Goal: Complete application form

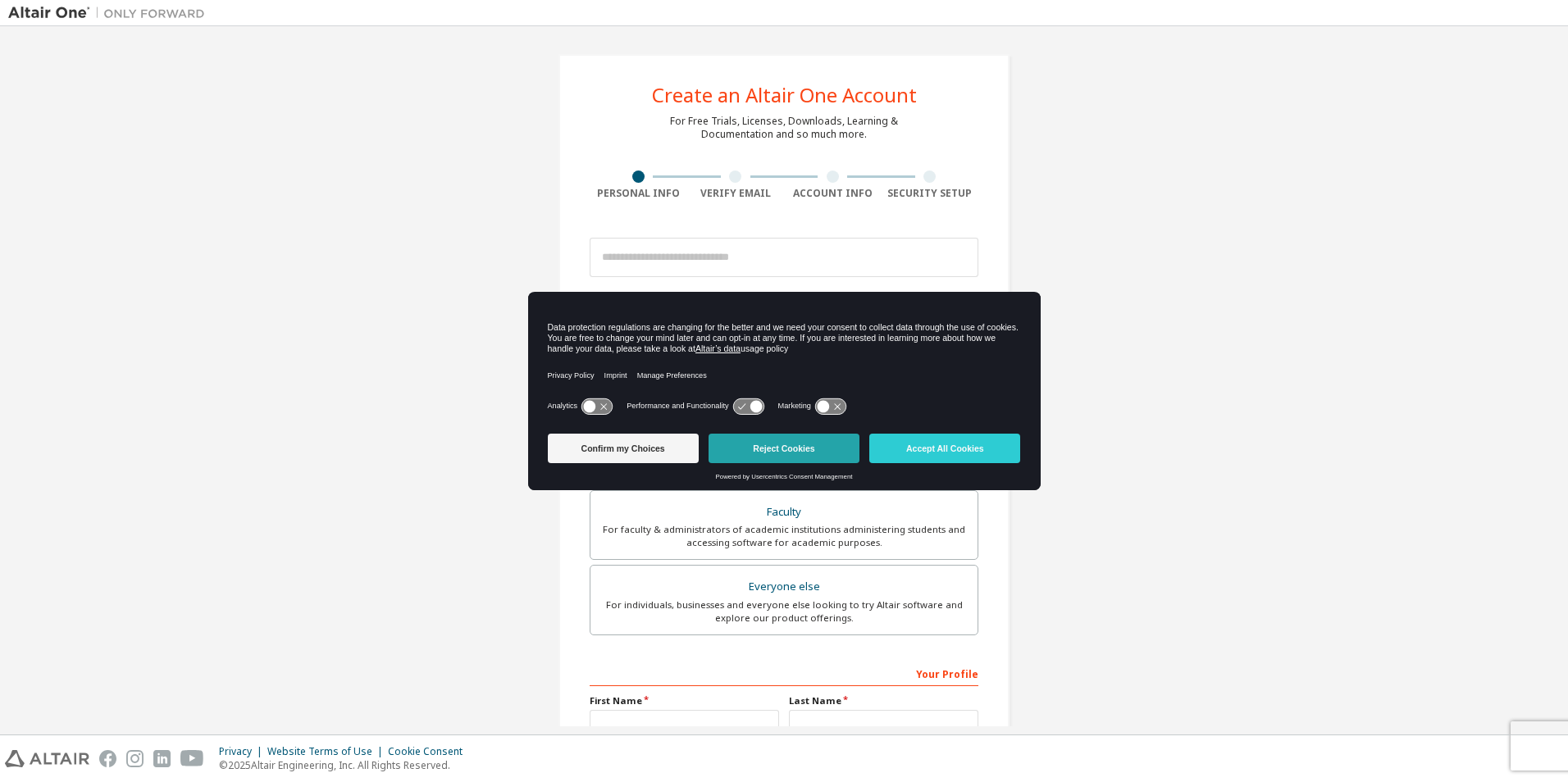
click at [771, 447] on button "Reject Cookies" at bounding box center [783, 448] width 151 height 29
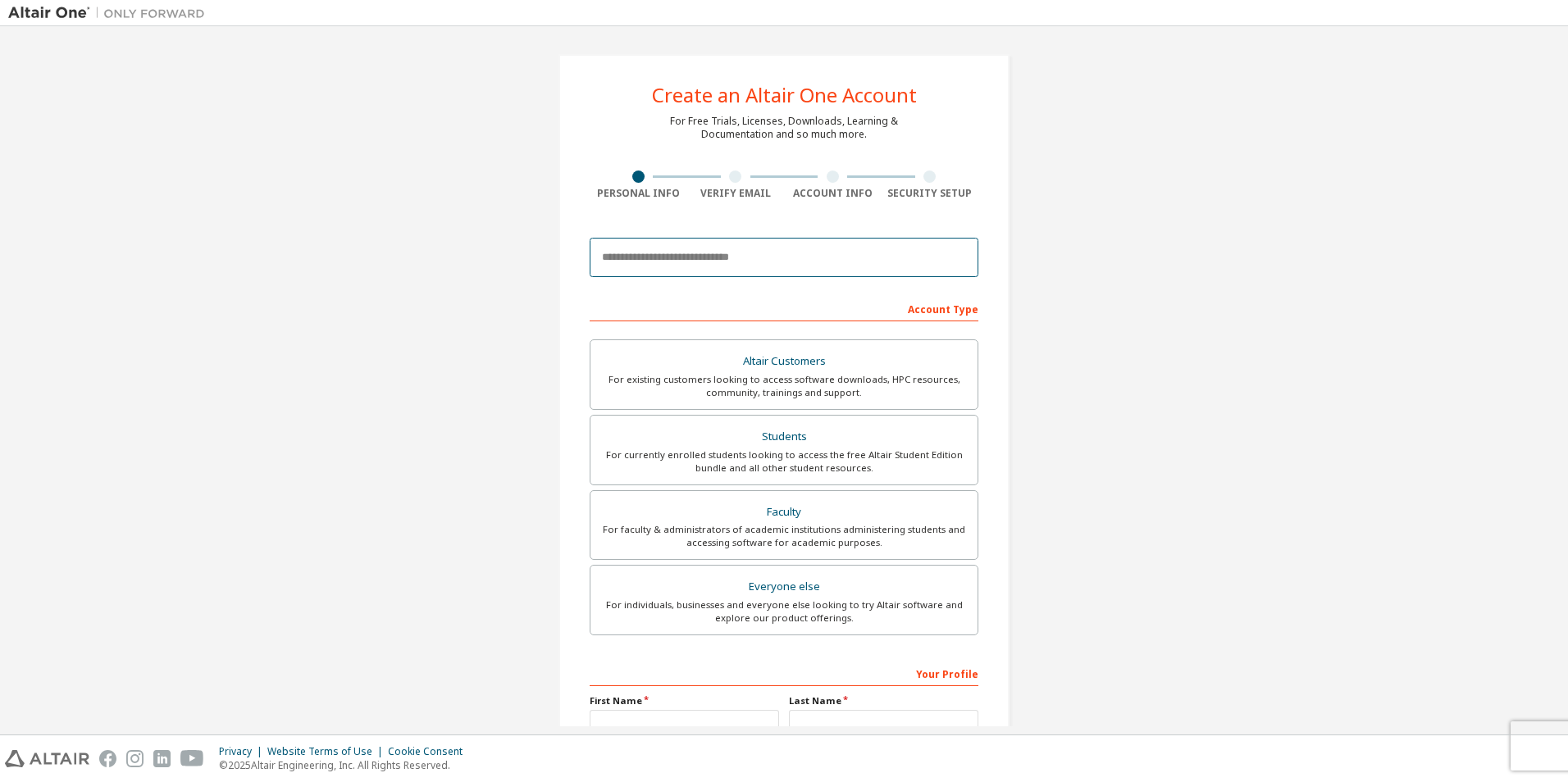
click at [683, 263] on input "email" at bounding box center [784, 257] width 389 height 39
drag, startPoint x: 827, startPoint y: 248, endPoint x: 303, endPoint y: 309, distance: 527.5
click at [303, 309] on div "**********" at bounding box center [784, 468] width 1551 height 868
paste input "email"
type input "**********"
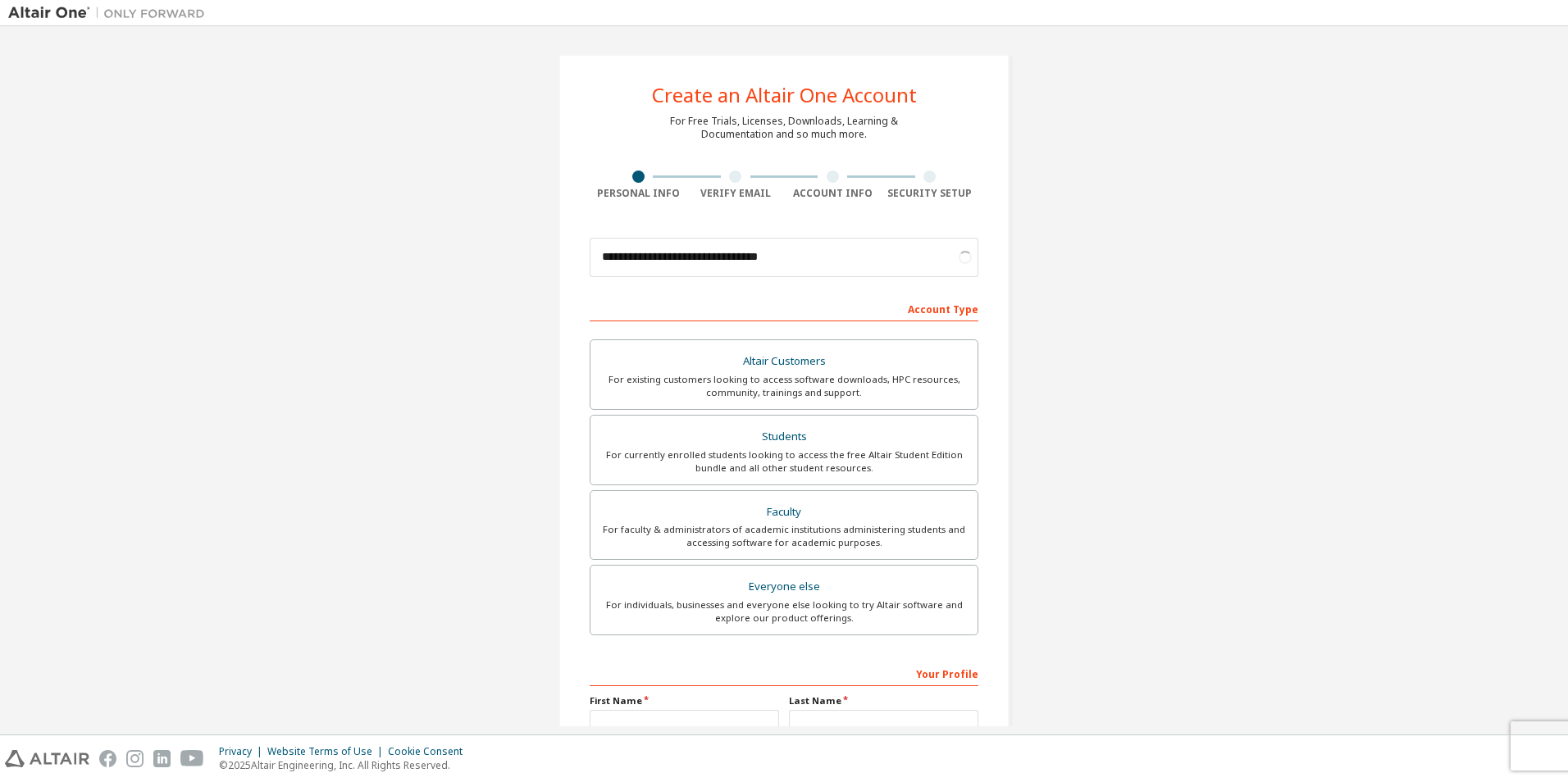
click at [1180, 223] on div "**********" at bounding box center [784, 468] width 1551 height 868
click at [847, 454] on div "For currently enrolled students looking to access the free Altair Student Editi…" at bounding box center [784, 461] width 367 height 26
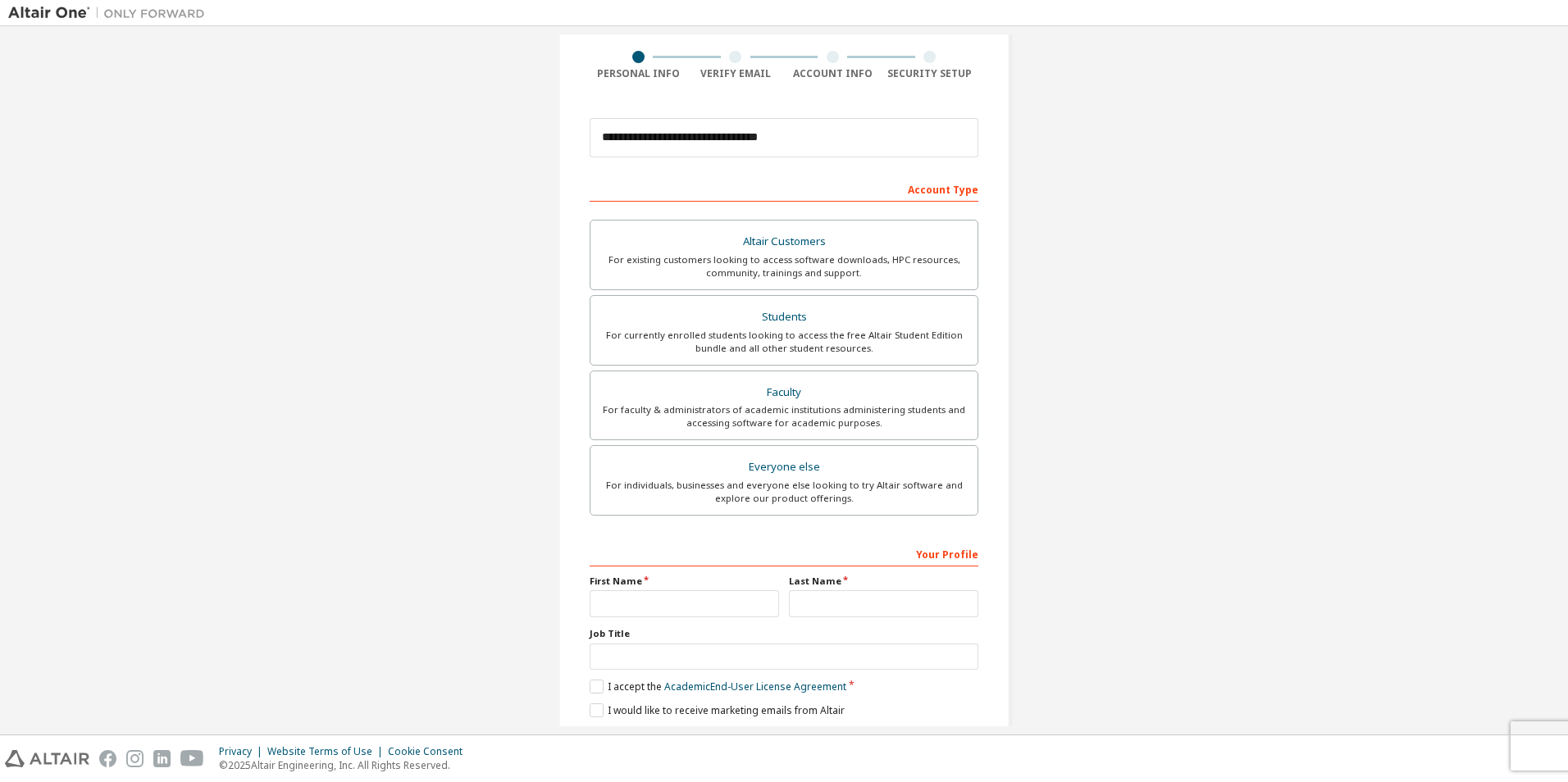
scroll to position [176, 0]
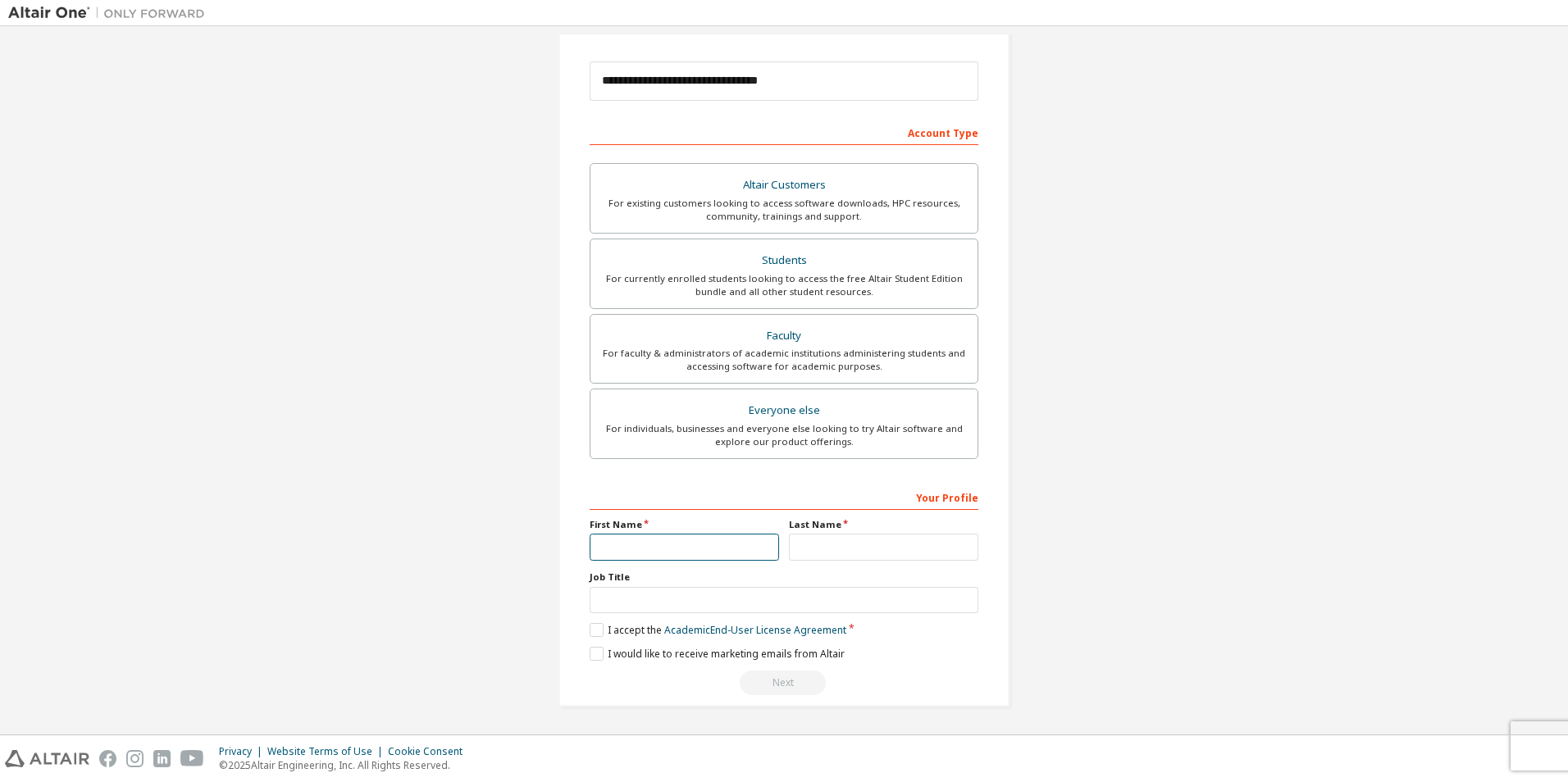
click at [766, 548] on input "text" at bounding box center [684, 547] width 189 height 27
type input "*****"
type input "*******"
click at [1392, 479] on div "**********" at bounding box center [784, 292] width 1551 height 868
click at [593, 632] on label "I accept the Academic End-User License Agreement" at bounding box center [718, 629] width 257 height 14
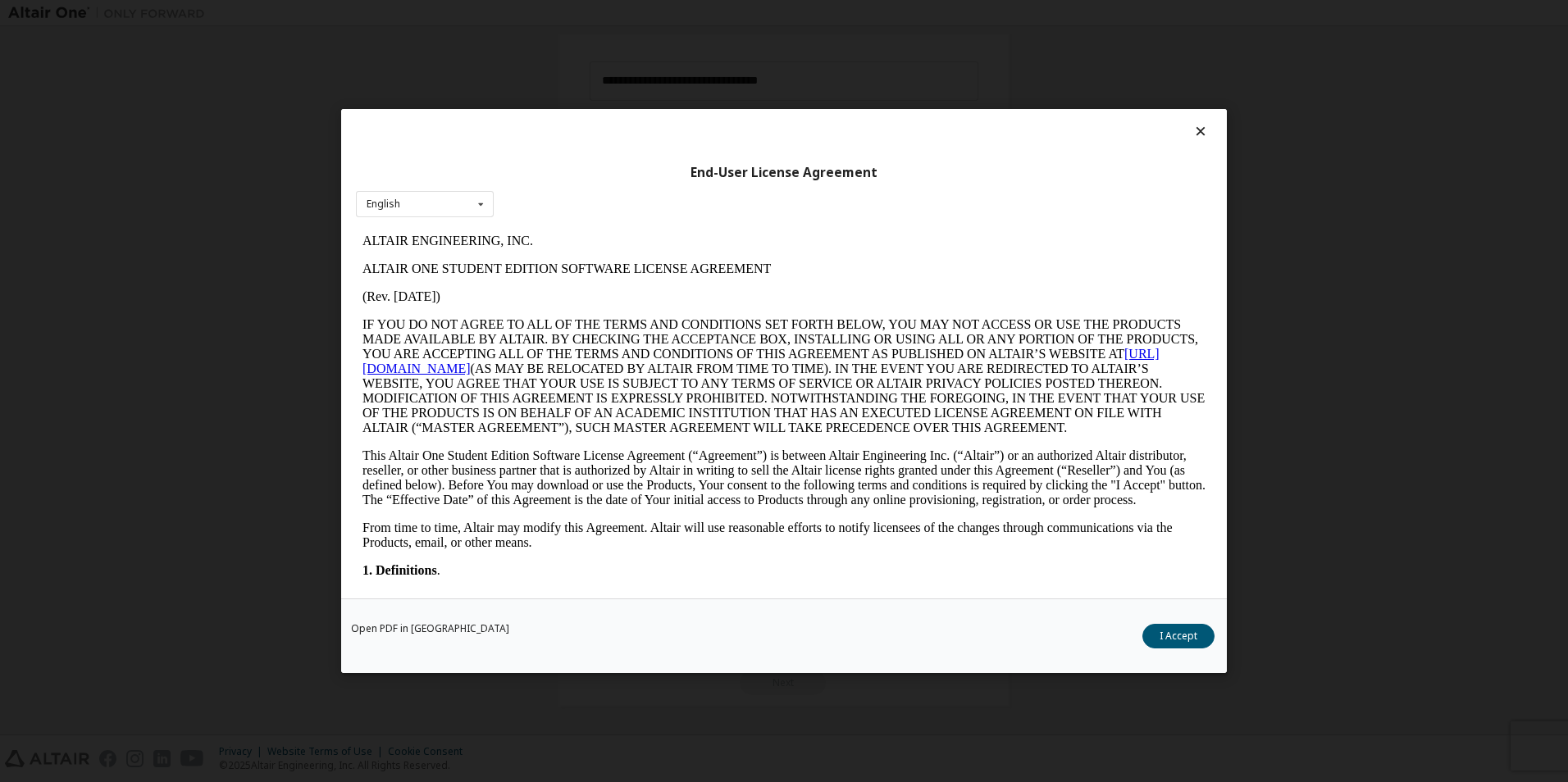
scroll to position [0, 0]
click at [1188, 637] on button "I Accept" at bounding box center [1179, 635] width 73 height 24
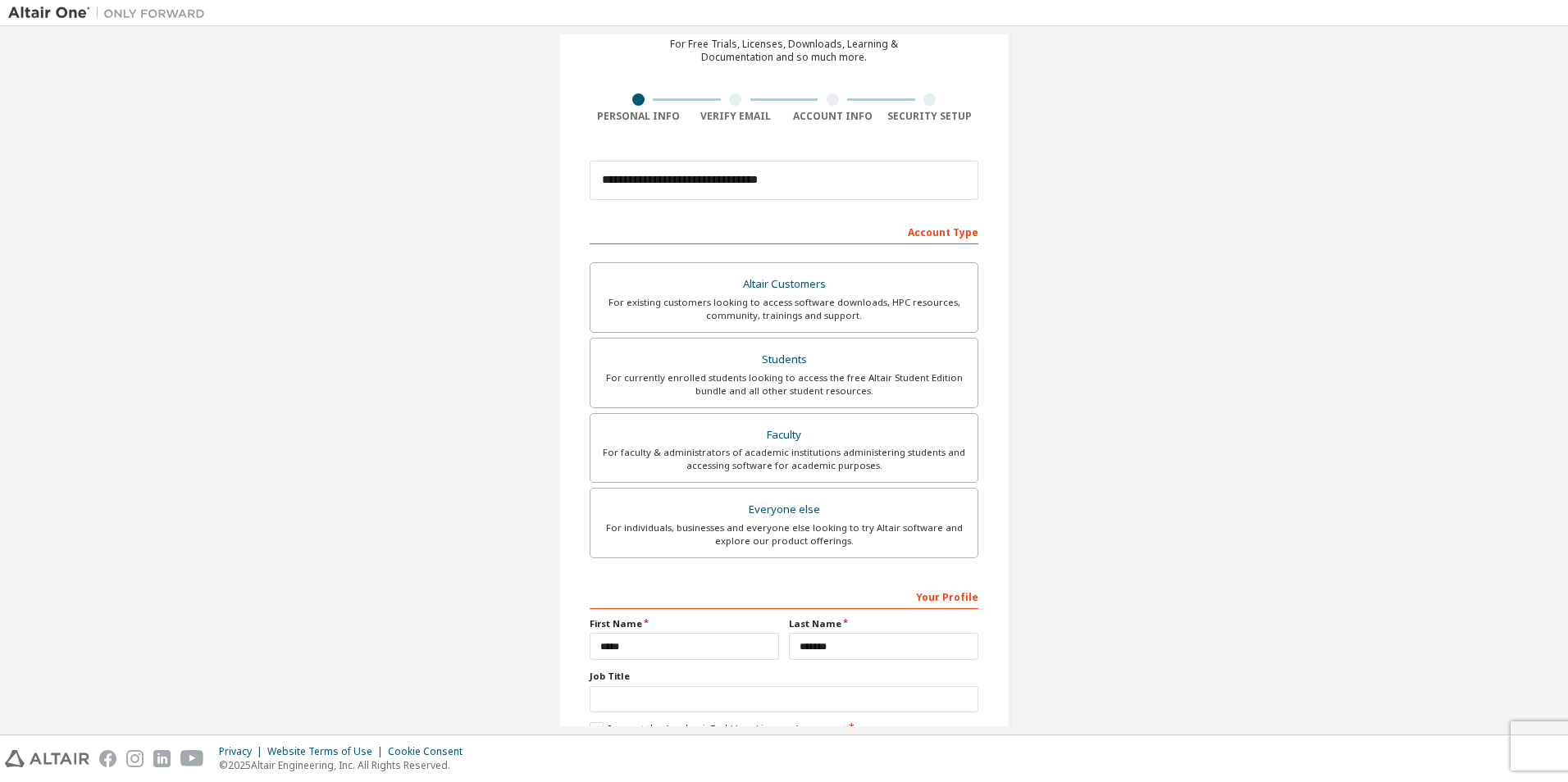
scroll to position [176, 0]
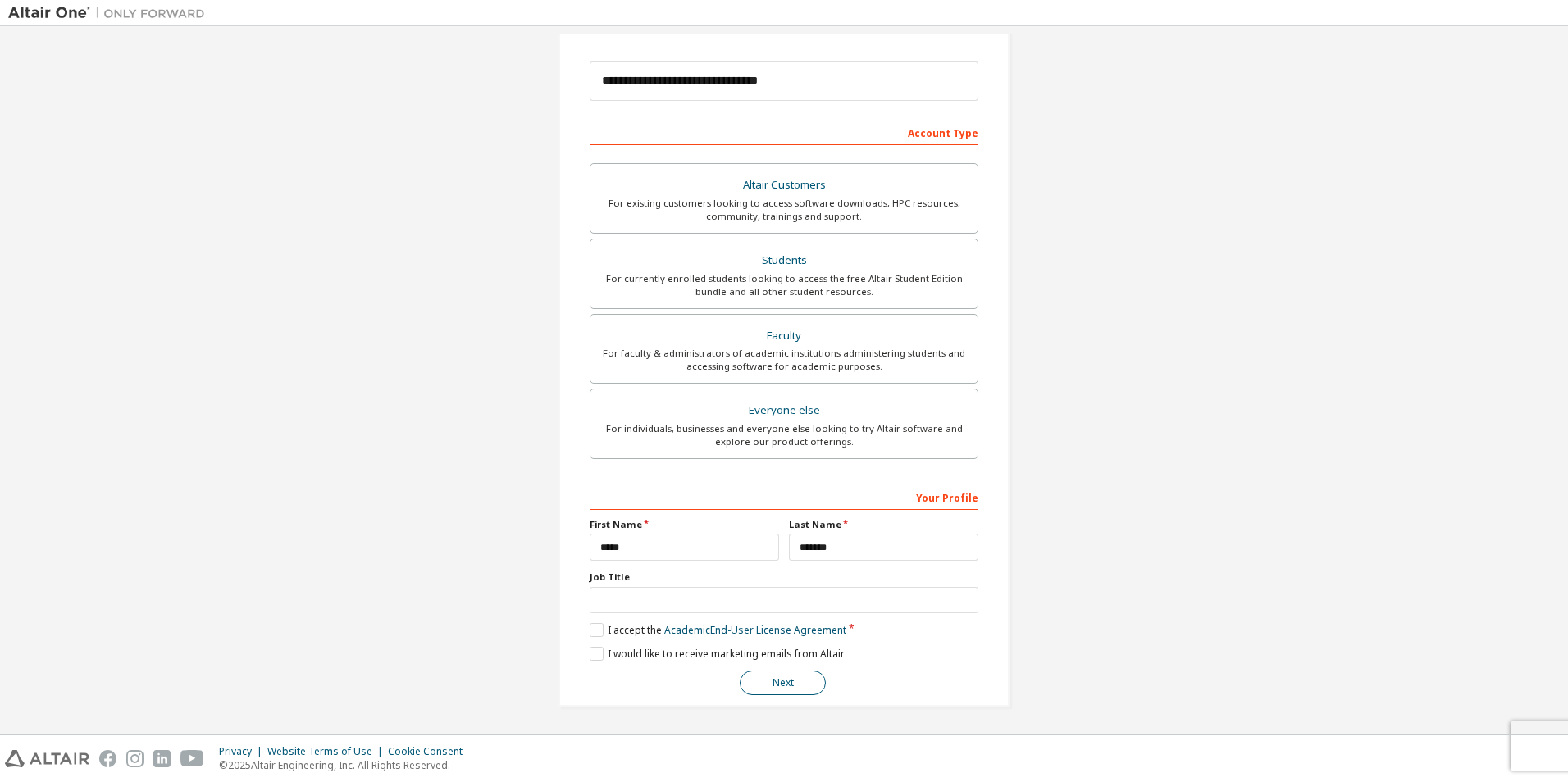
click at [784, 688] on button "Next" at bounding box center [782, 682] width 86 height 24
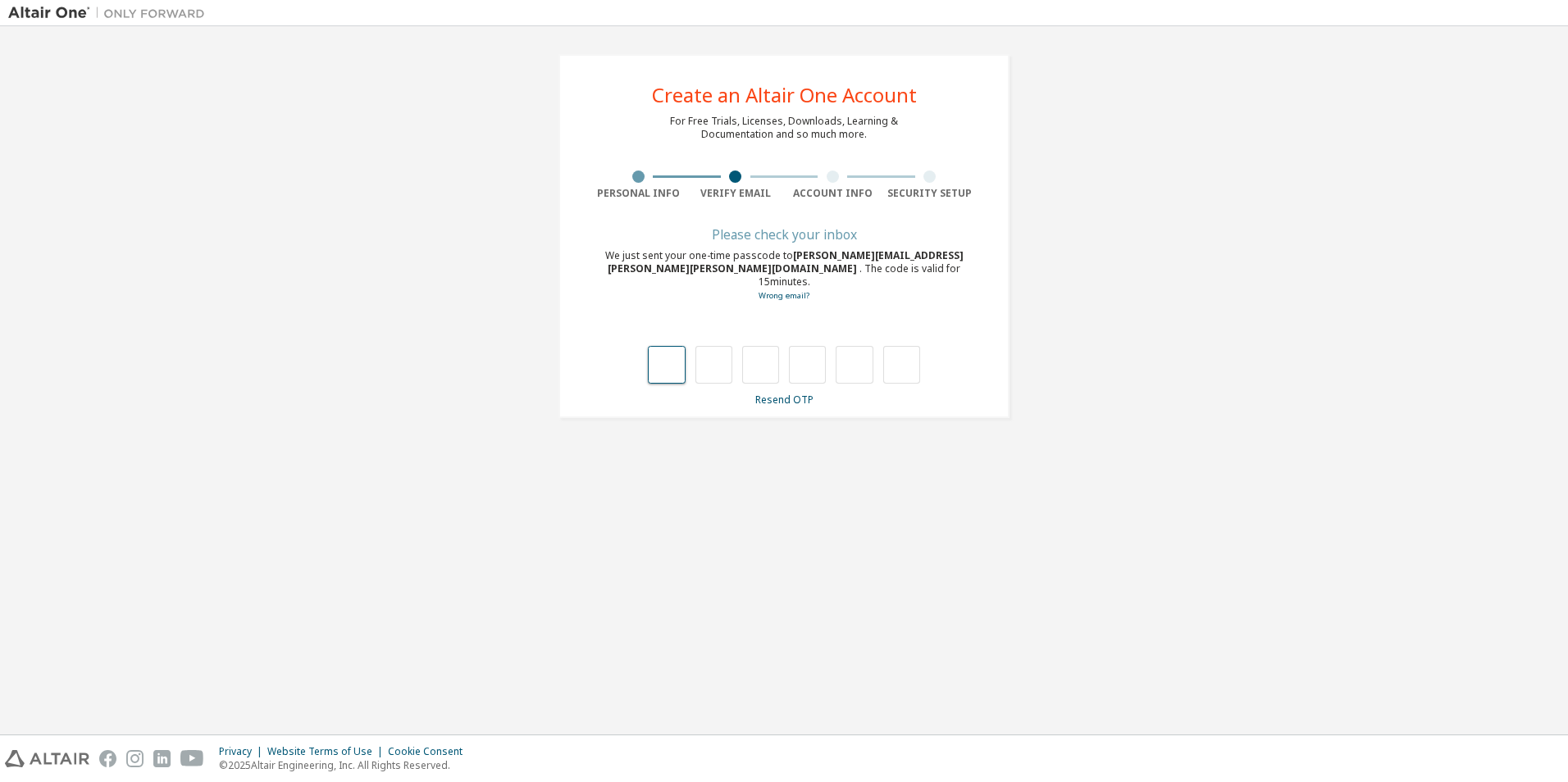
type input "*"
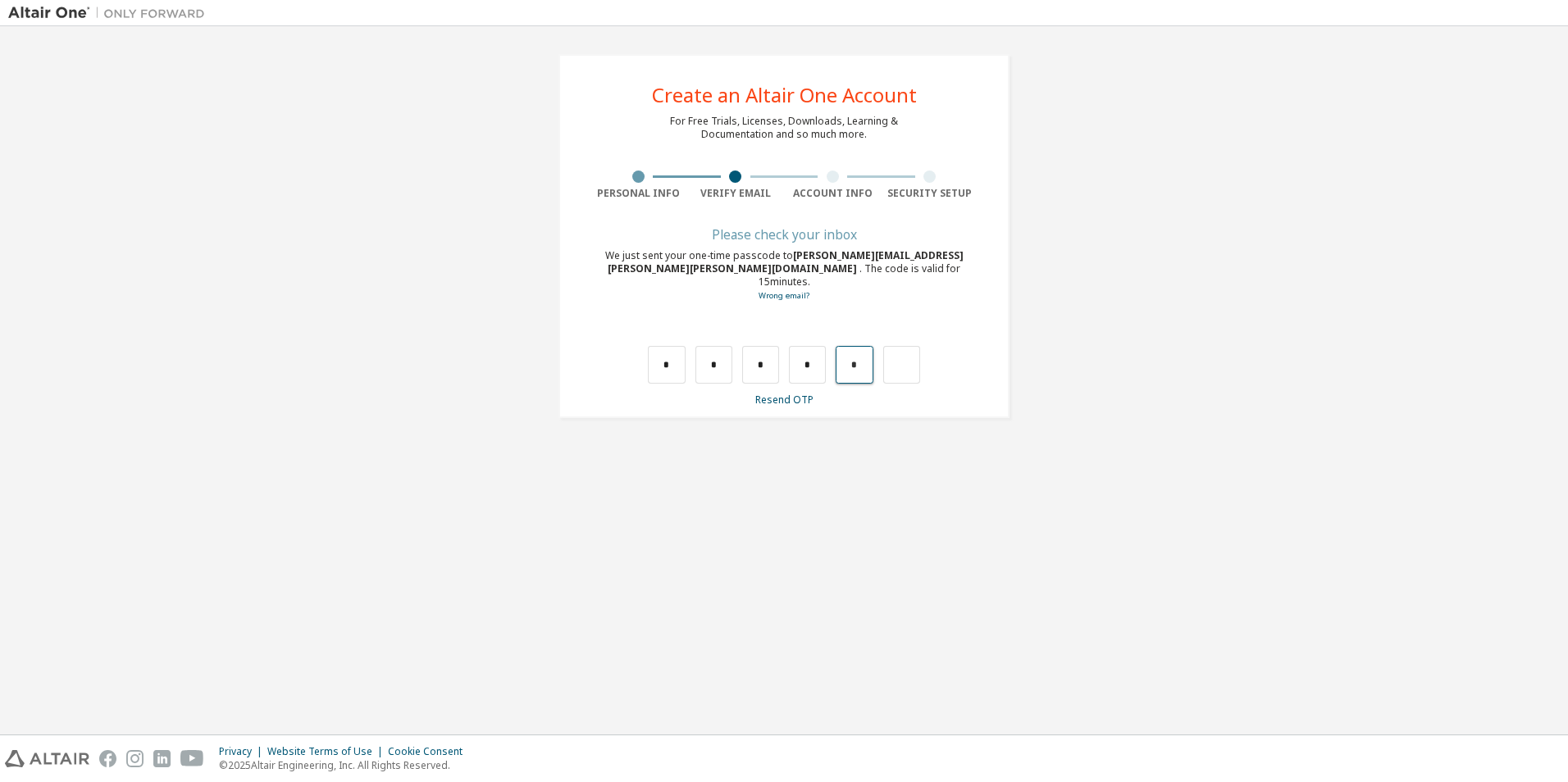
click at [862, 351] on input "*" at bounding box center [854, 364] width 37 height 38
click at [804, 350] on input "text" at bounding box center [807, 364] width 37 height 38
type input "*"
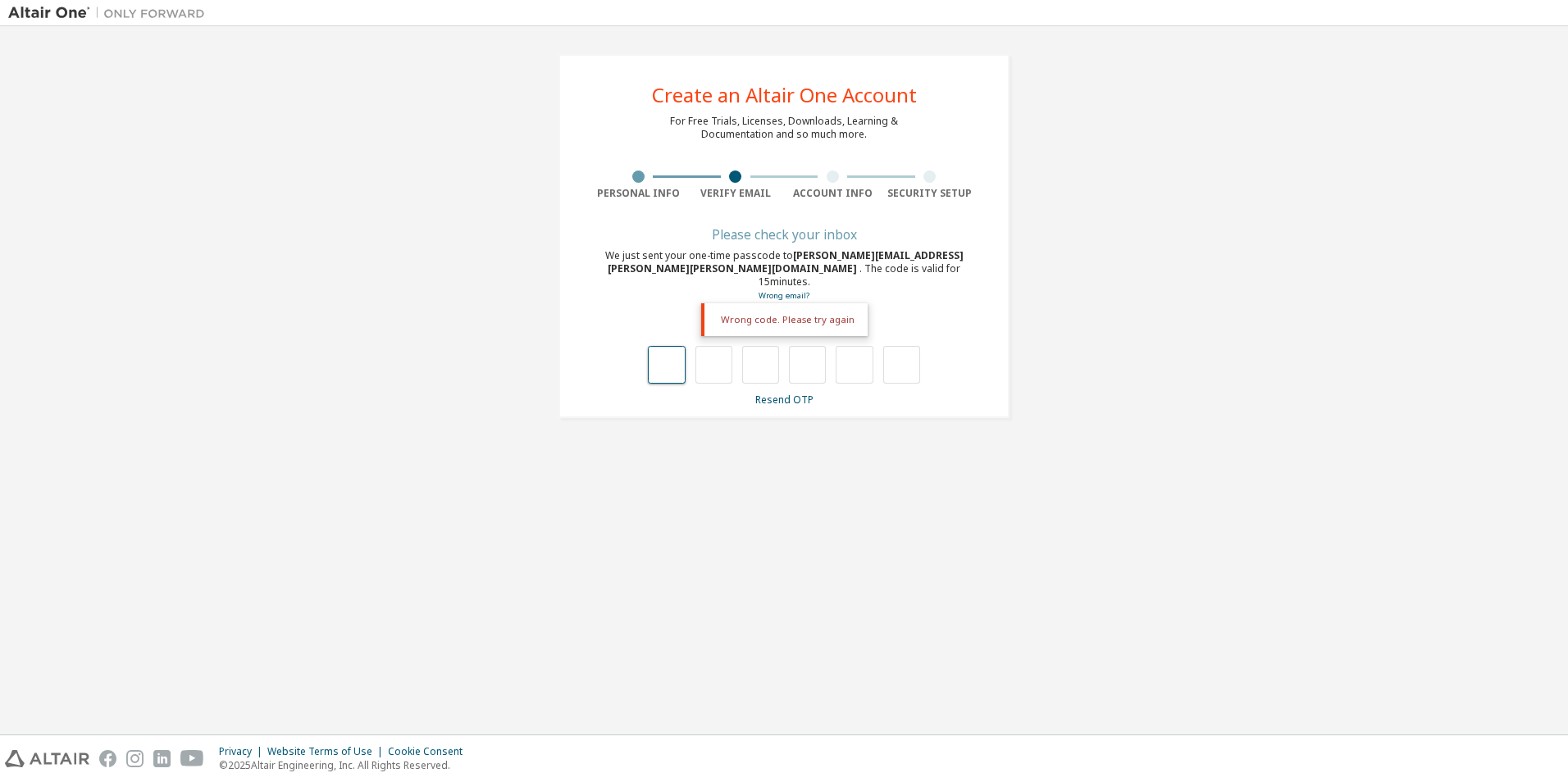
click at [676, 357] on input "text" at bounding box center [666, 364] width 37 height 38
type input "*"
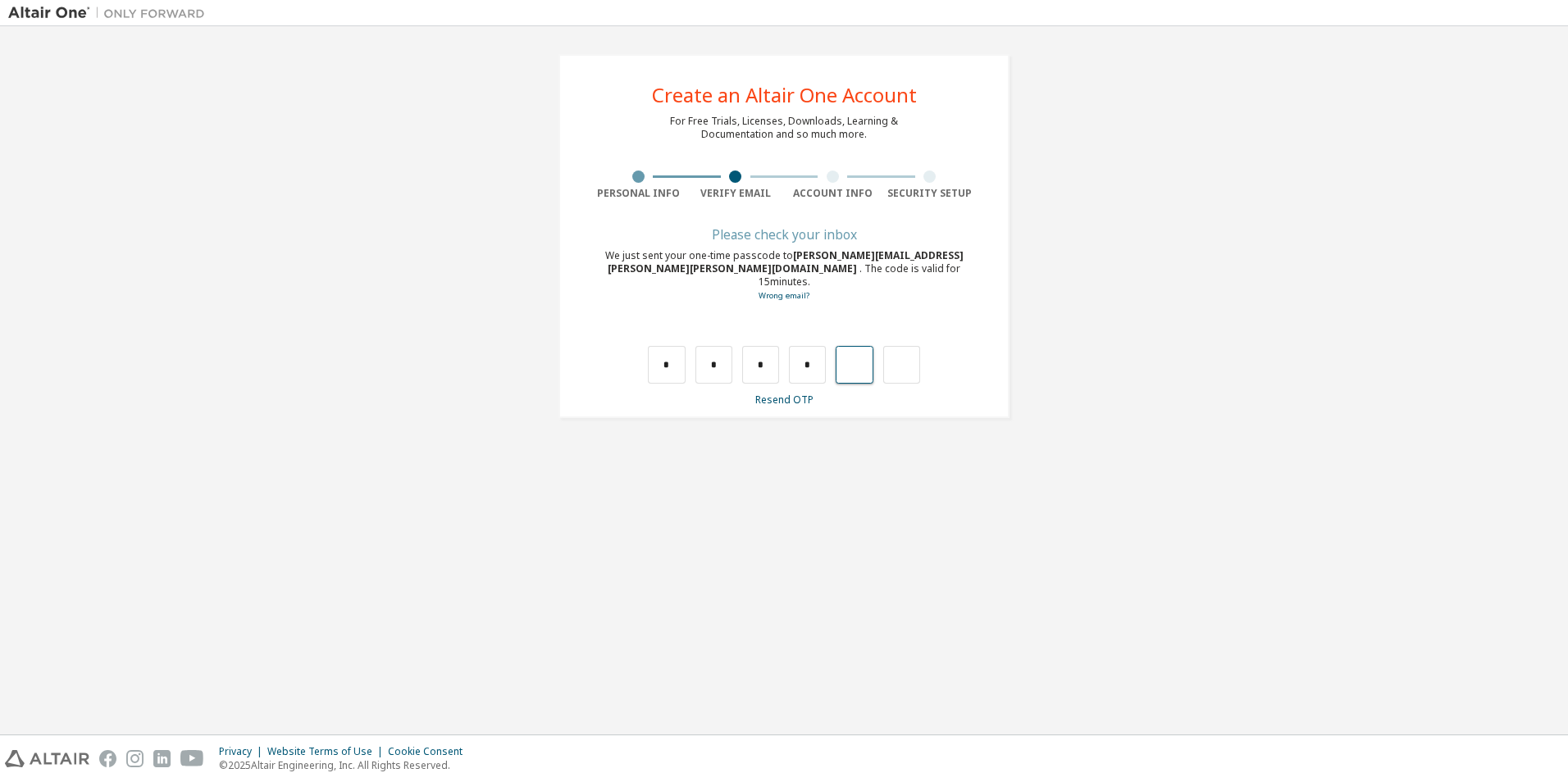
type input "*"
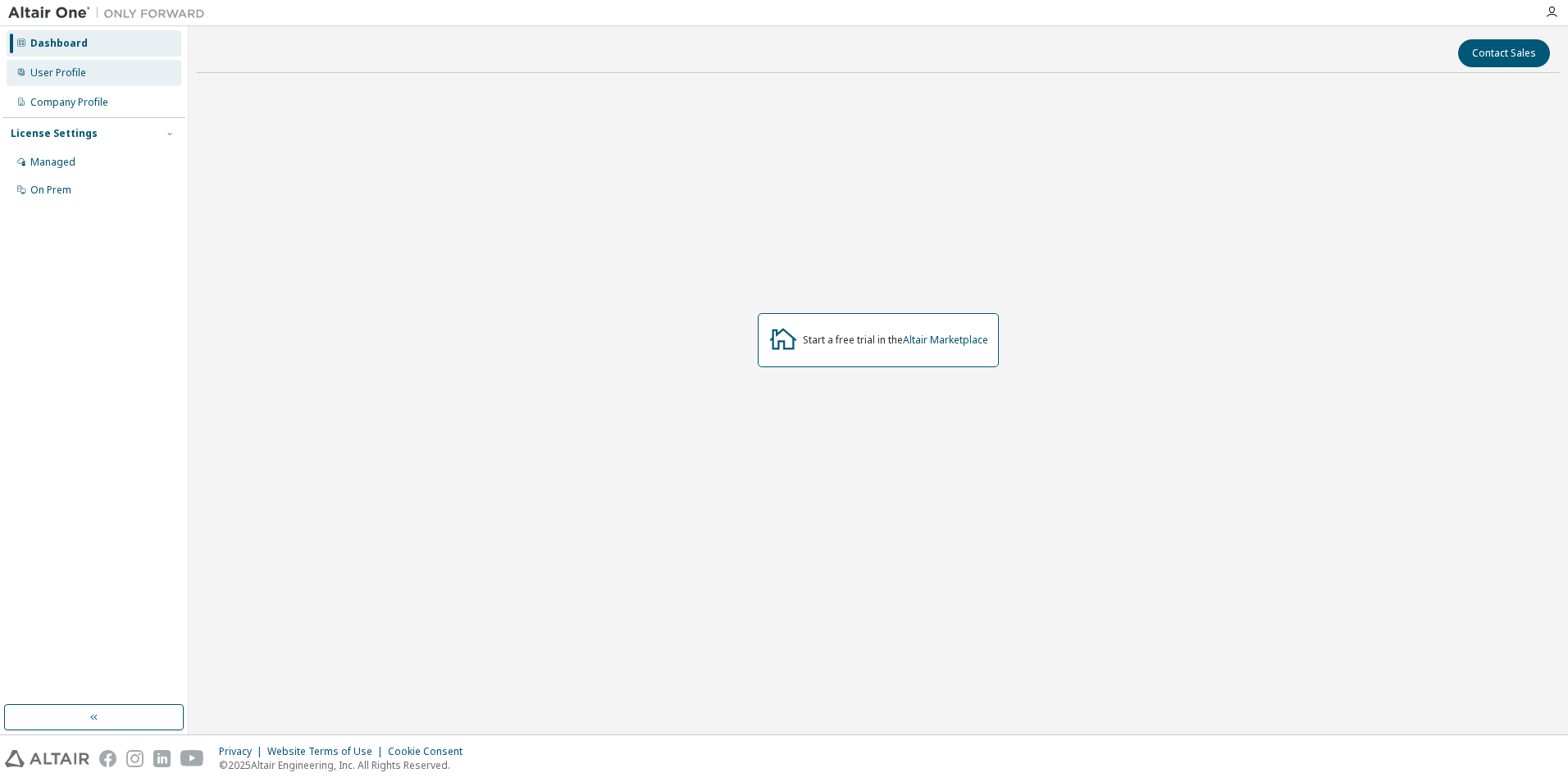
click at [59, 82] on div "User Profile" at bounding box center [93, 73] width 174 height 26
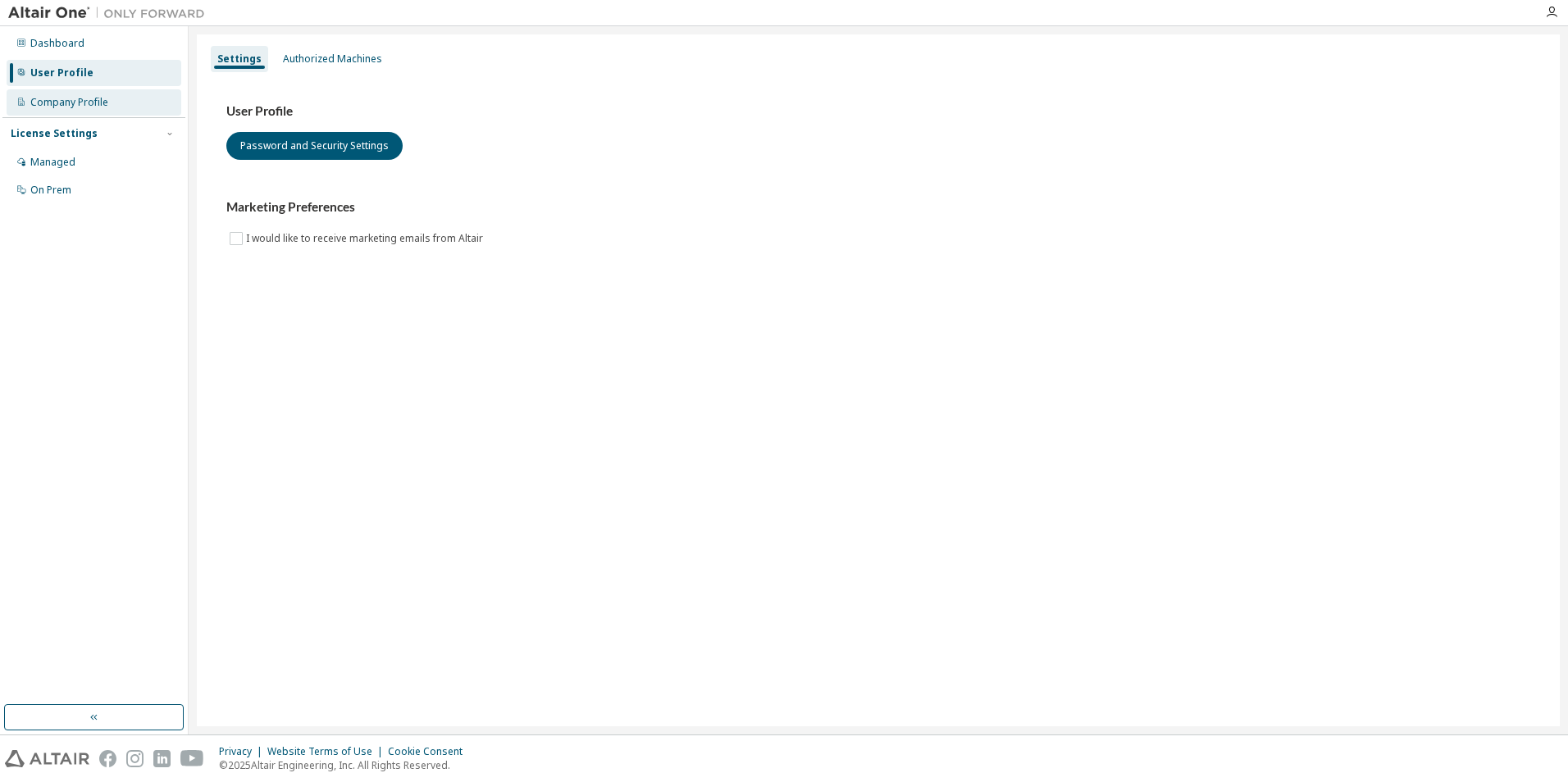
click at [70, 108] on div "Company Profile" at bounding box center [68, 103] width 78 height 13
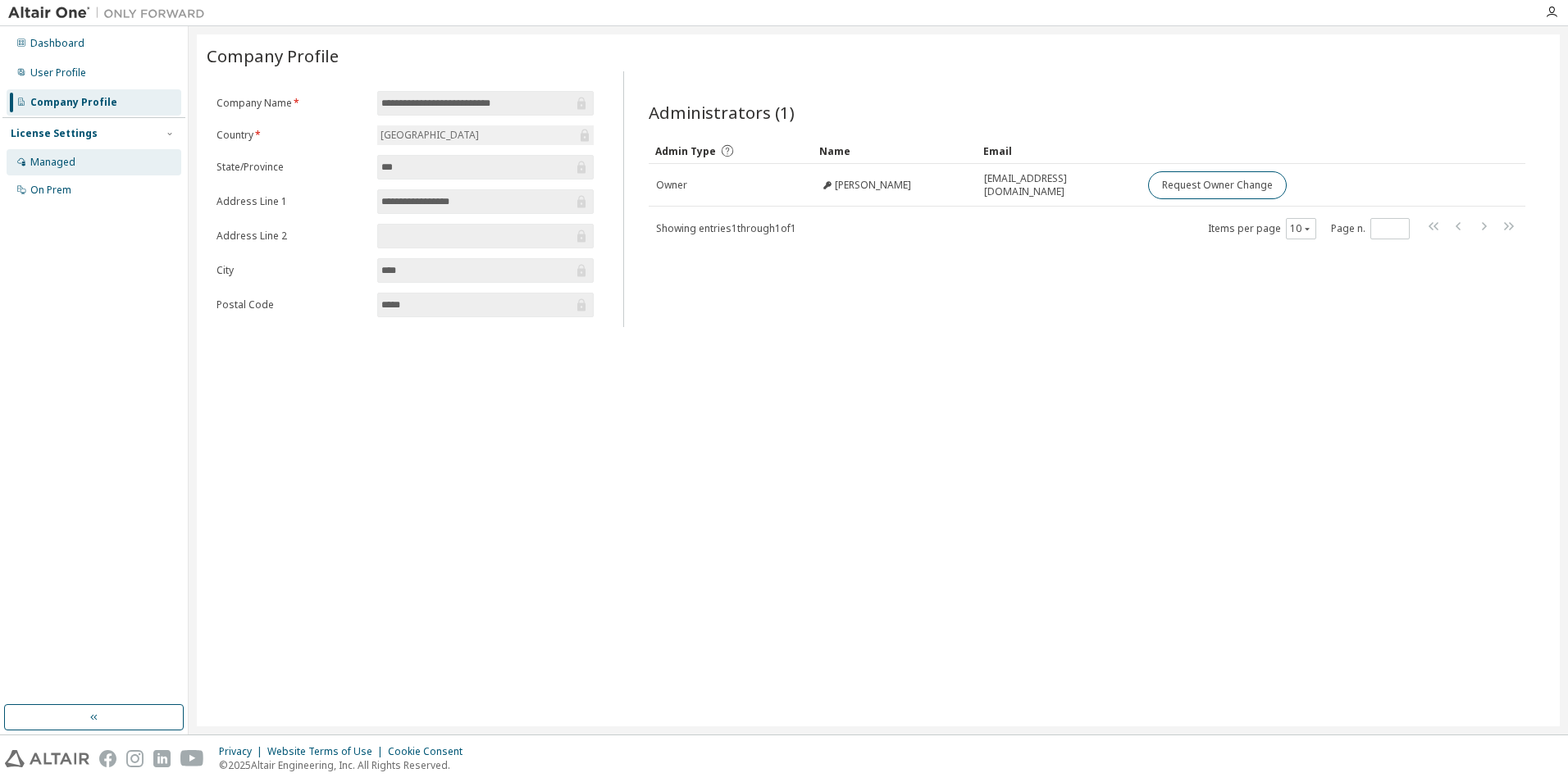
click at [73, 172] on div "Managed" at bounding box center [93, 162] width 174 height 26
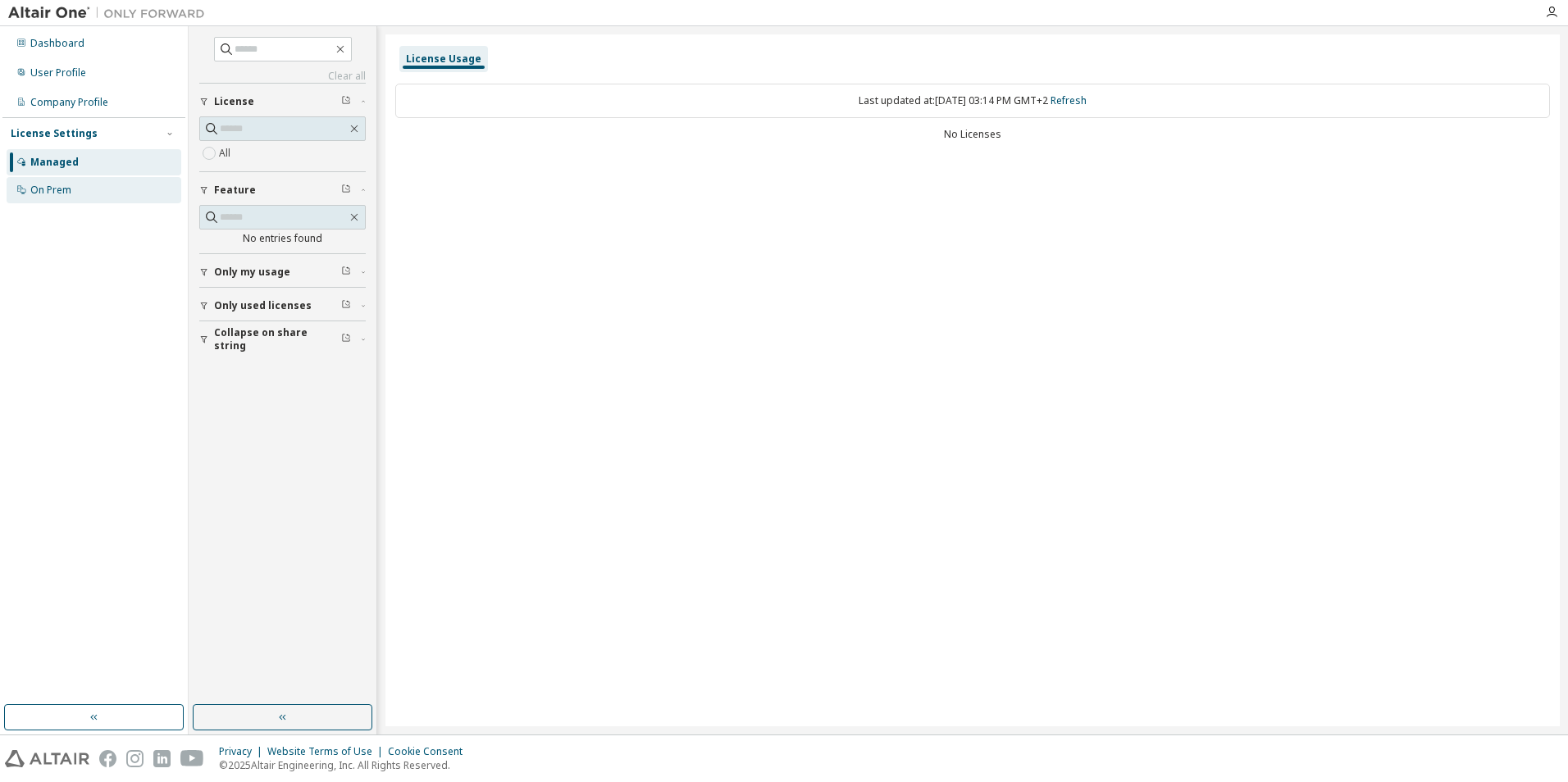
click at [79, 192] on div "On Prem" at bounding box center [93, 189] width 174 height 26
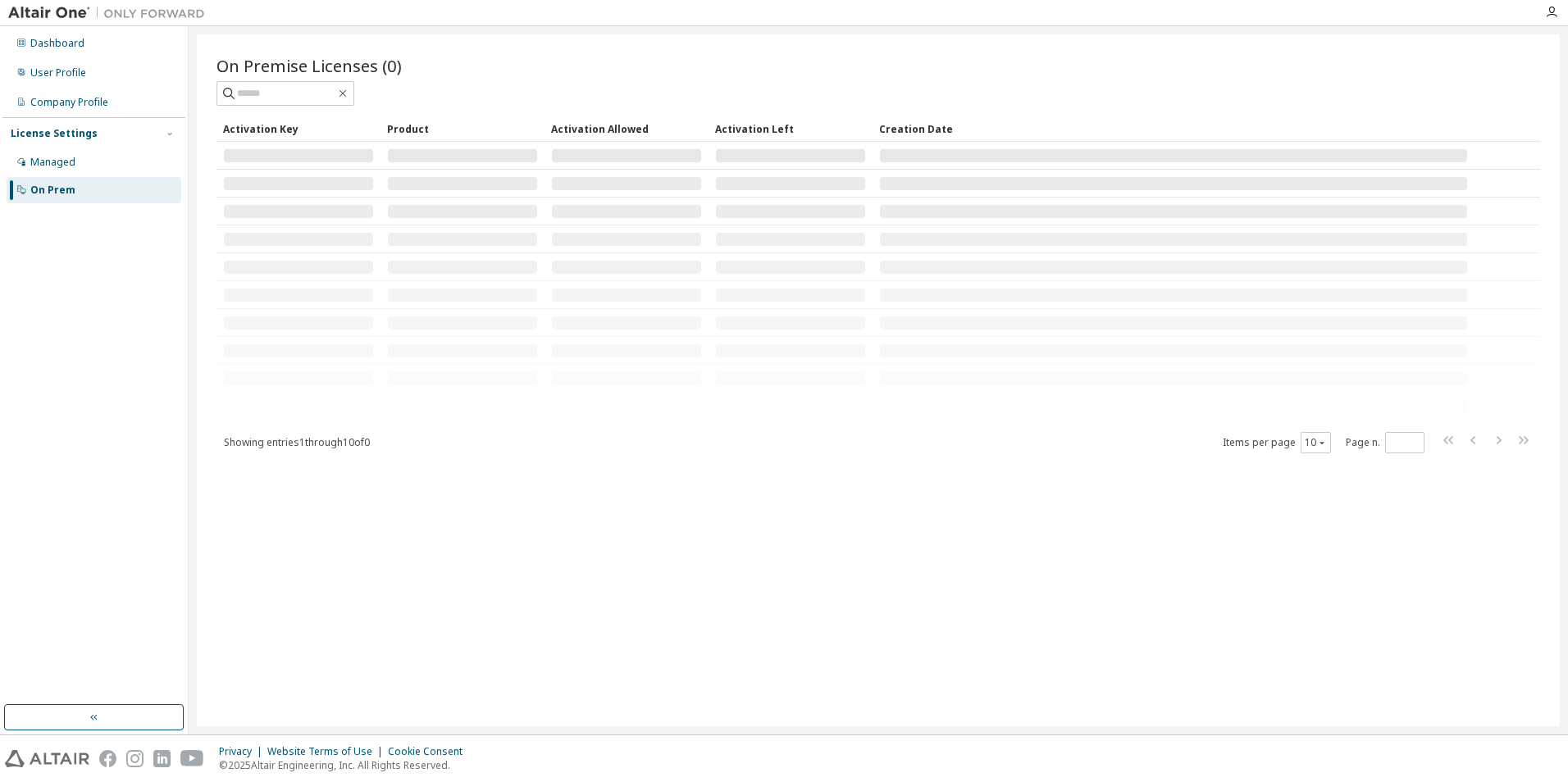
click at [49, 13] on img at bounding box center [111, 13] width 205 height 17
click at [158, 14] on img at bounding box center [111, 13] width 205 height 17
click at [79, 43] on div "Dashboard" at bounding box center [57, 43] width 54 height 13
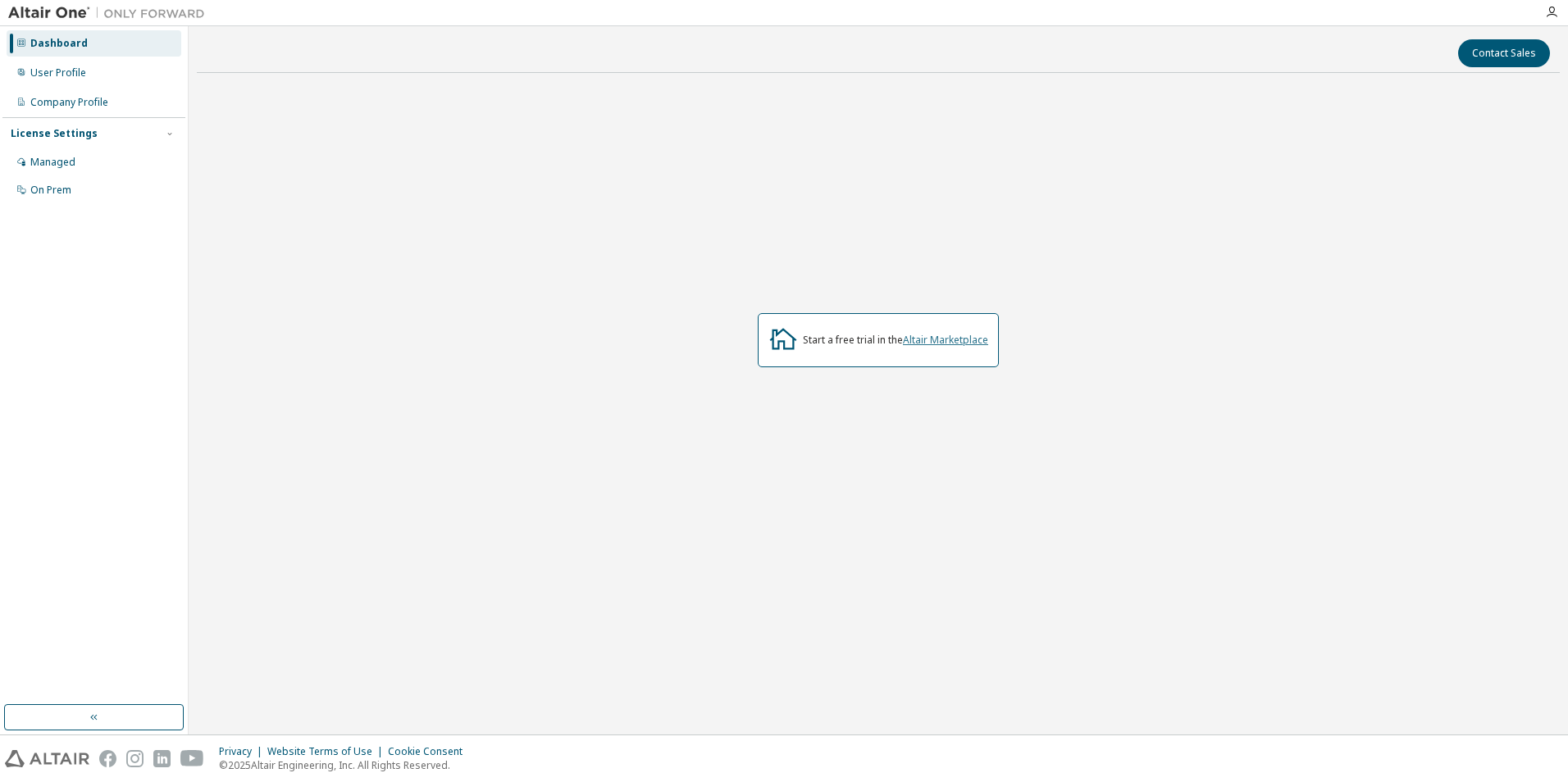
click at [954, 338] on link "Altair Marketplace" at bounding box center [945, 339] width 85 height 14
